Goal: Entertainment & Leisure: Browse casually

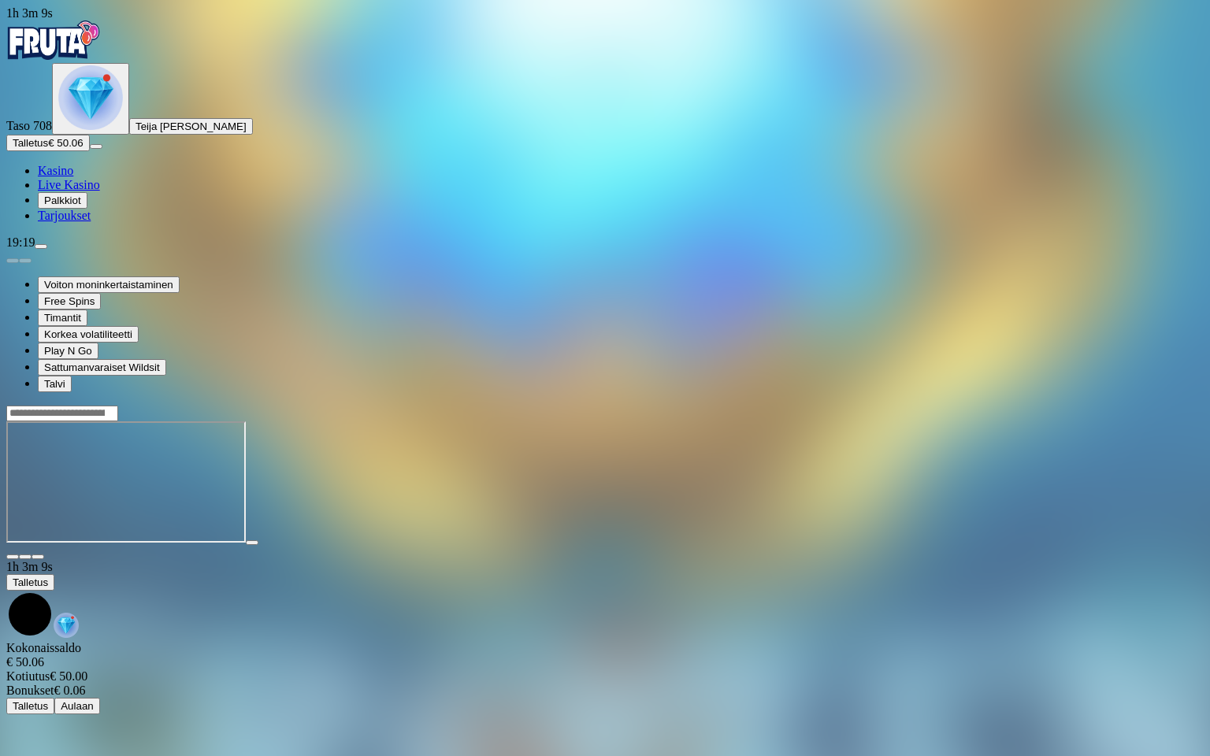
drag, startPoint x: 0, startPoint y: 0, endPoint x: 1185, endPoint y: 16, distance: 1184.8
click at [13, 557] on span "close icon" at bounding box center [13, 557] width 0 height 0
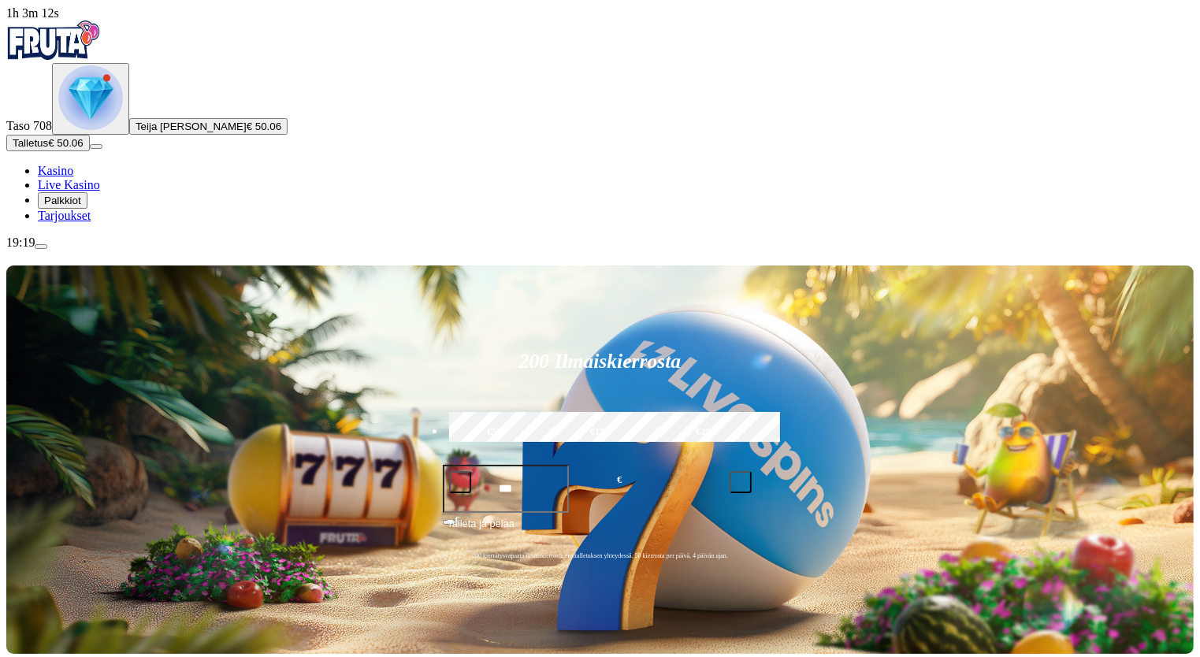
click at [77, 130] on img "Primary" at bounding box center [90, 97] width 65 height 65
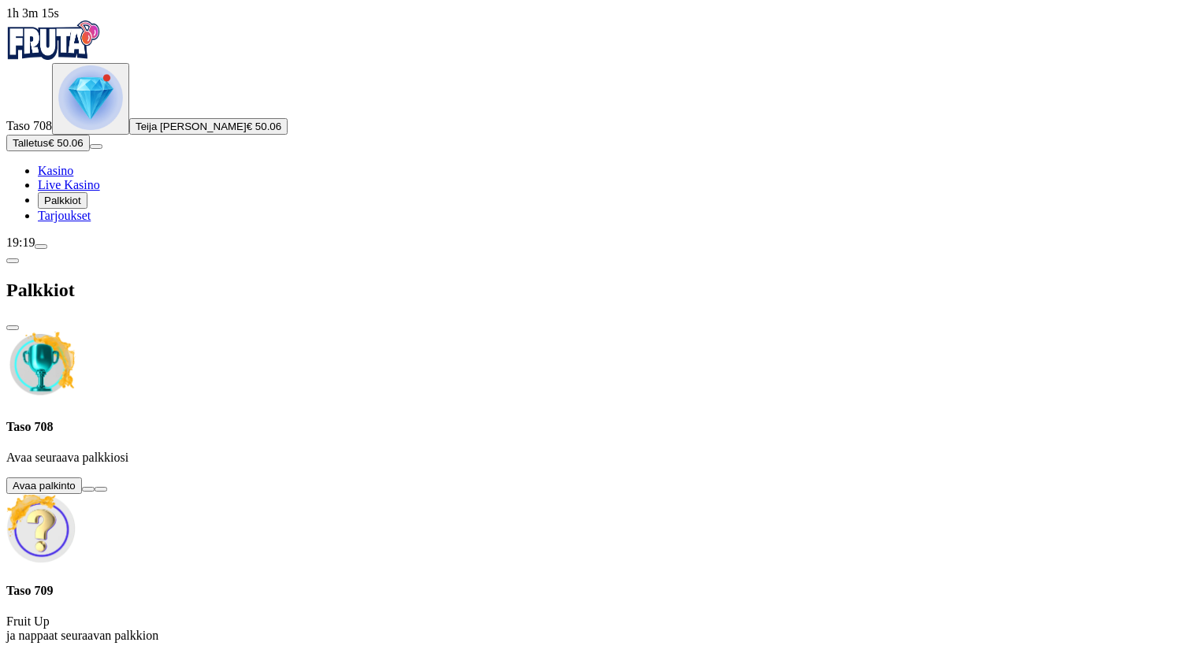
click at [95, 487] on button at bounding box center [88, 489] width 13 height 5
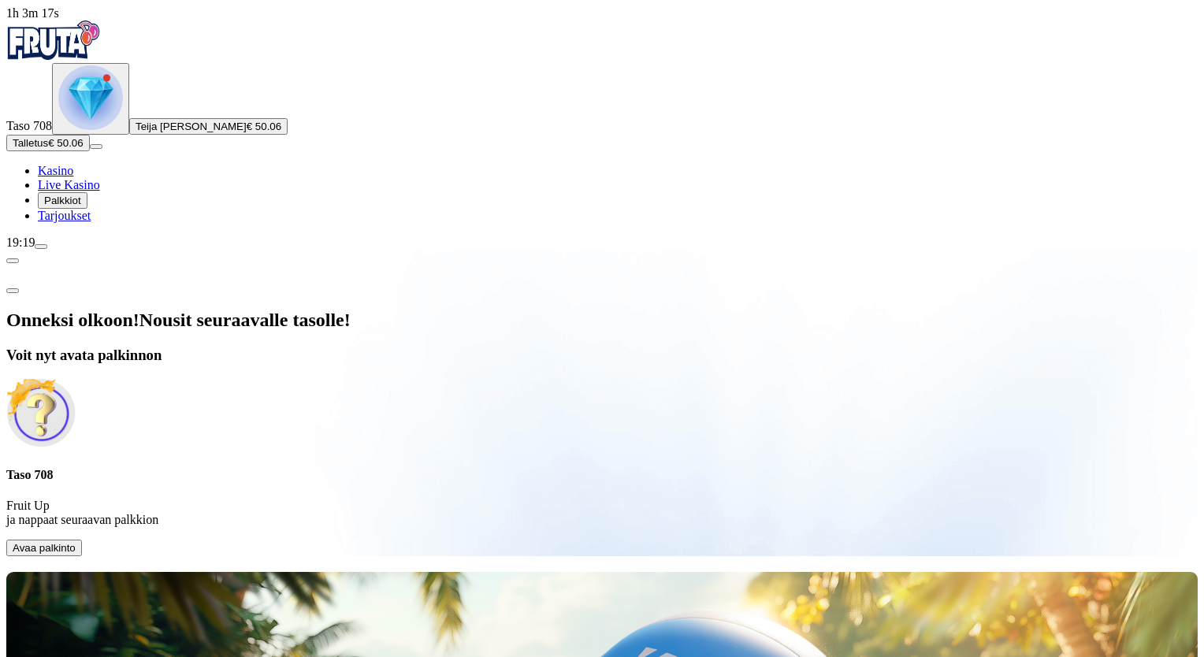
click at [76, 542] on span "Avaa palkinto" at bounding box center [44, 548] width 63 height 12
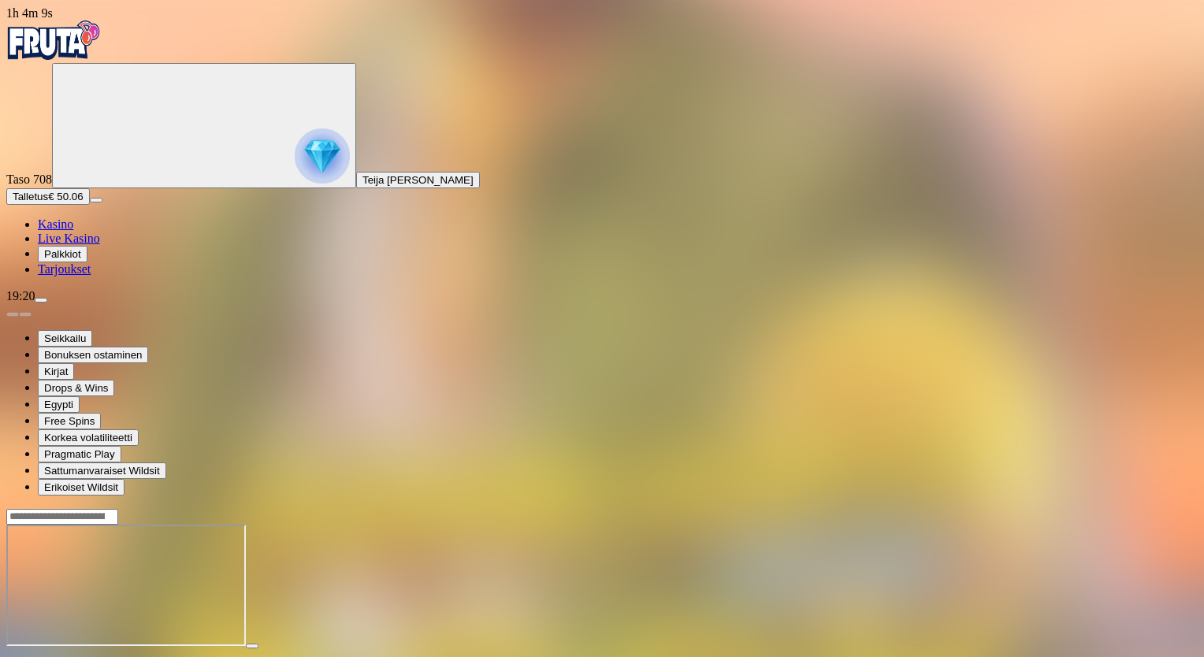
click at [13, 660] on span "close icon" at bounding box center [13, 660] width 0 height 0
